Goal: Check status: Check status

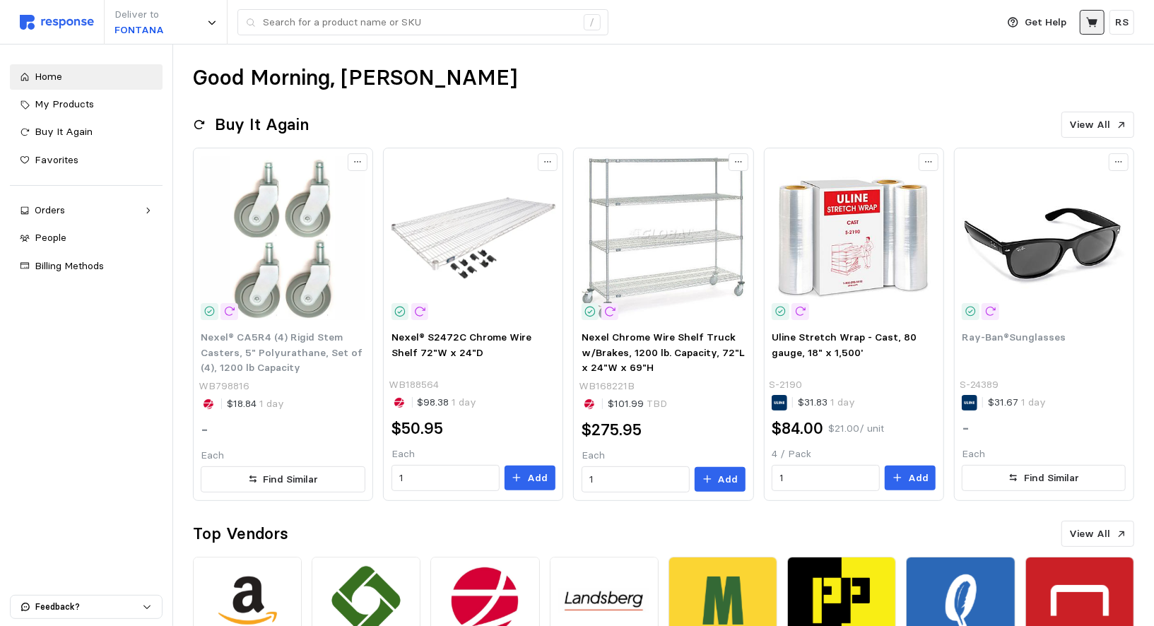
click at [1093, 25] on icon at bounding box center [1093, 22] width 13 height 13
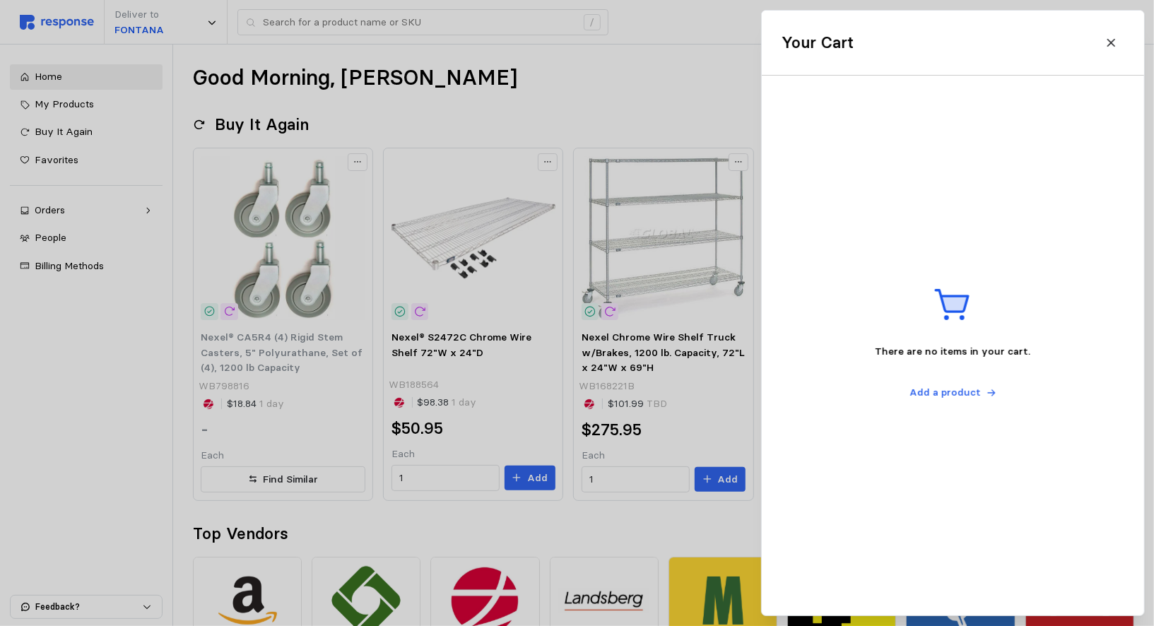
click at [659, 42] on div at bounding box center [577, 313] width 1154 height 626
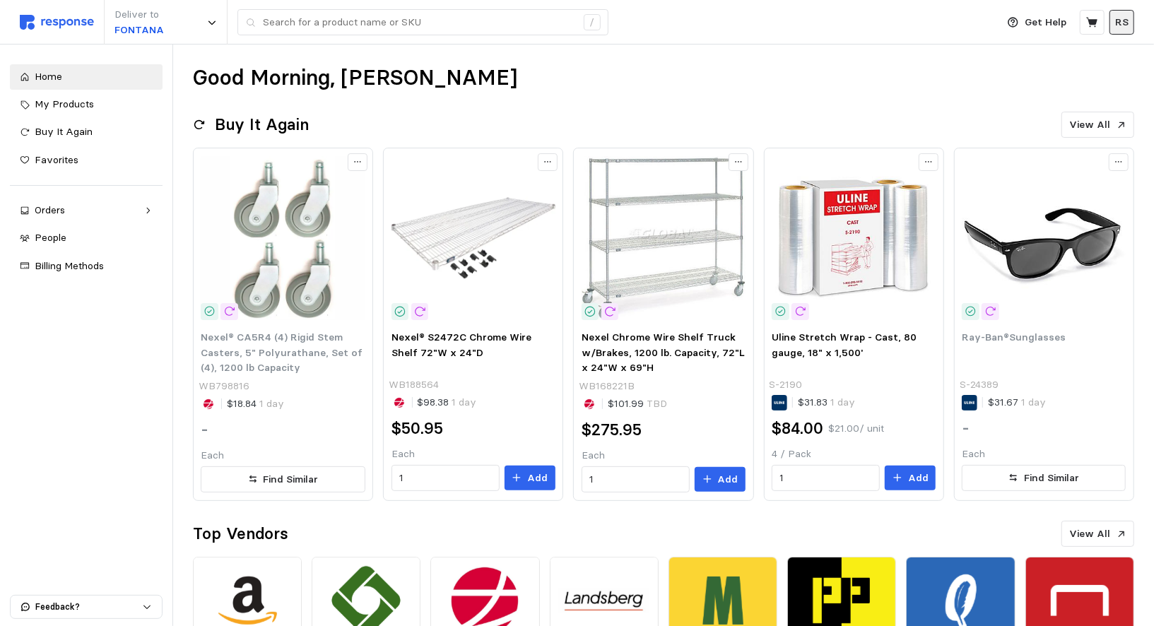
click at [1132, 28] on button "RS" at bounding box center [1122, 22] width 25 height 25
click at [928, 8] on div "Deliver to FONTANA /" at bounding box center [505, 22] width 970 height 45
click at [29, 218] on link "Orders" at bounding box center [86, 210] width 153 height 25
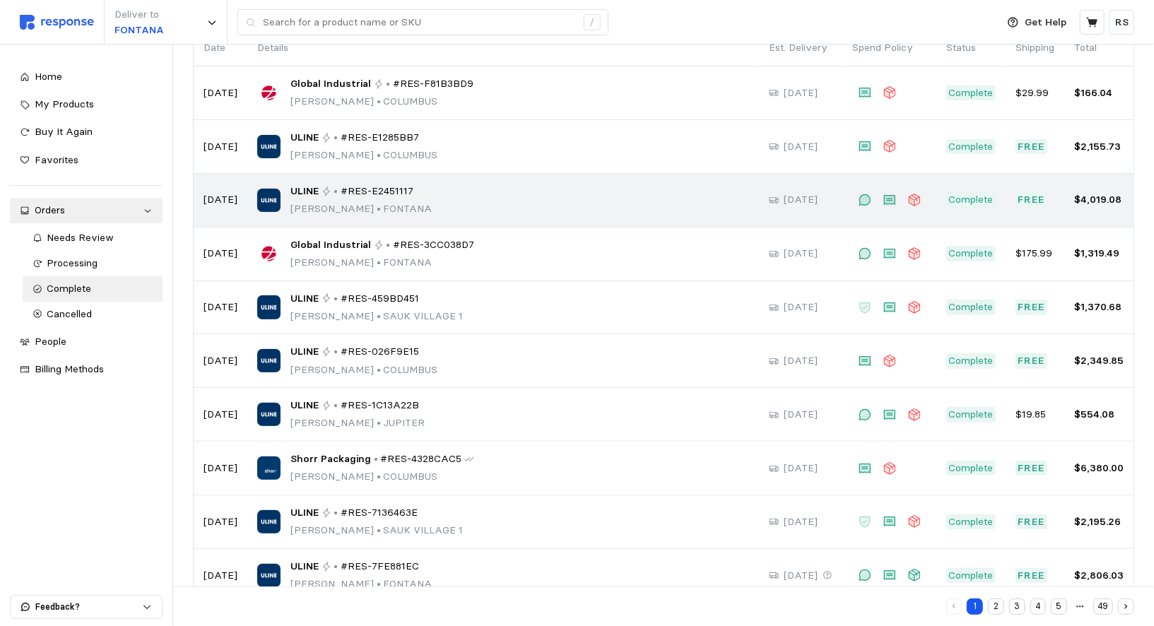
scroll to position [159, 0]
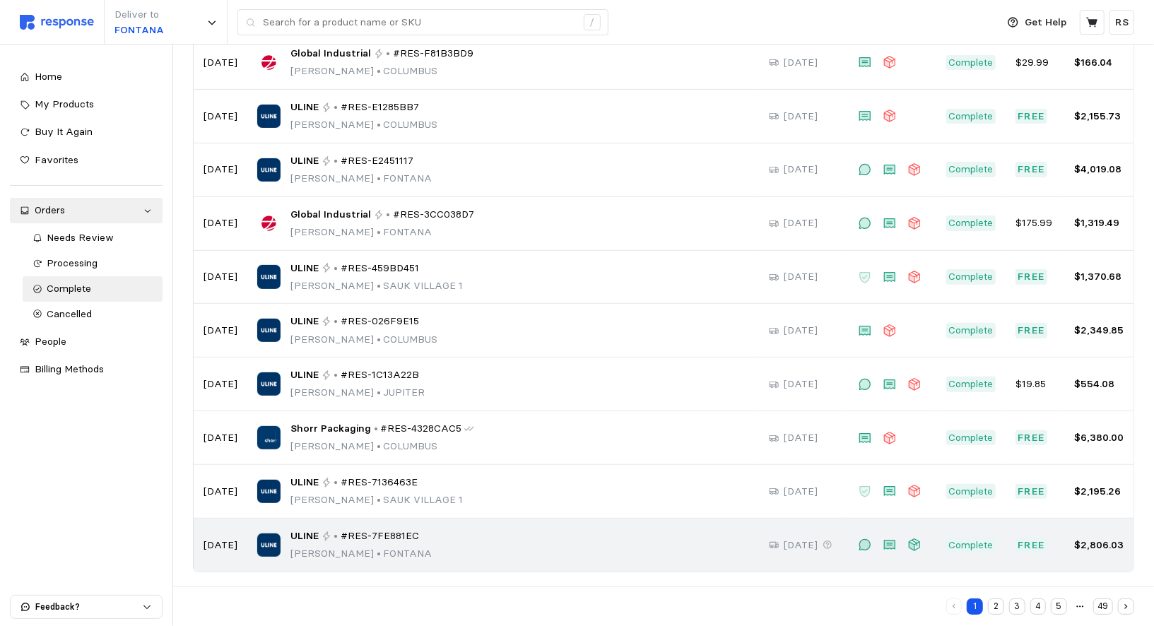
click at [365, 529] on span "#RES-7FE881EC" at bounding box center [380, 537] width 78 height 16
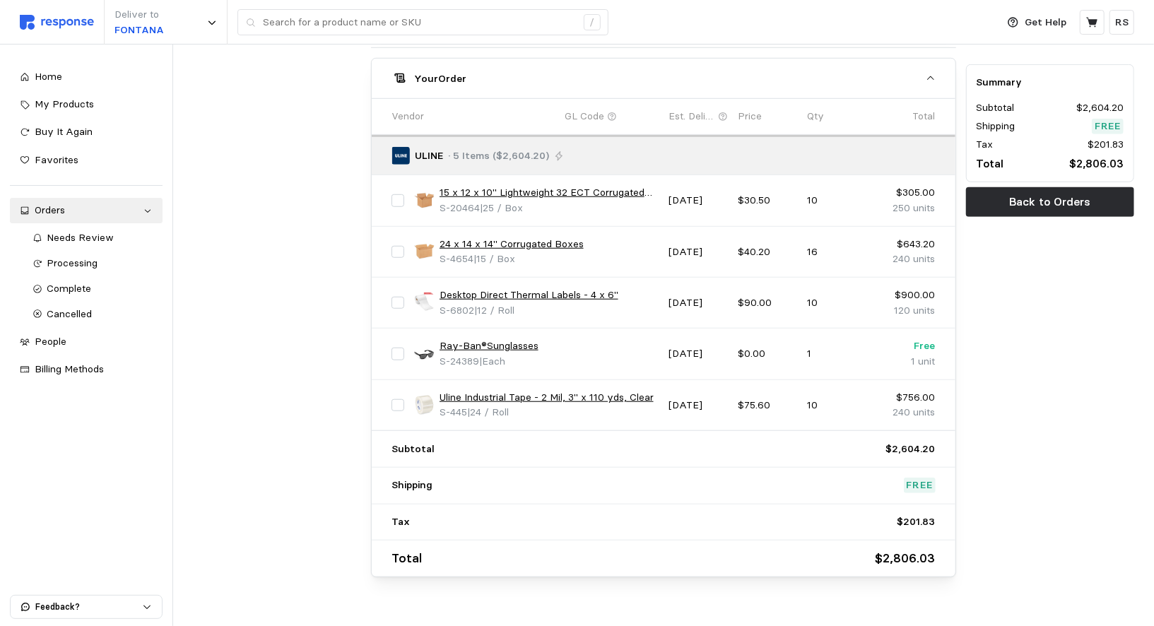
scroll to position [616, 0]
